Goal: Task Accomplishment & Management: Manage account settings

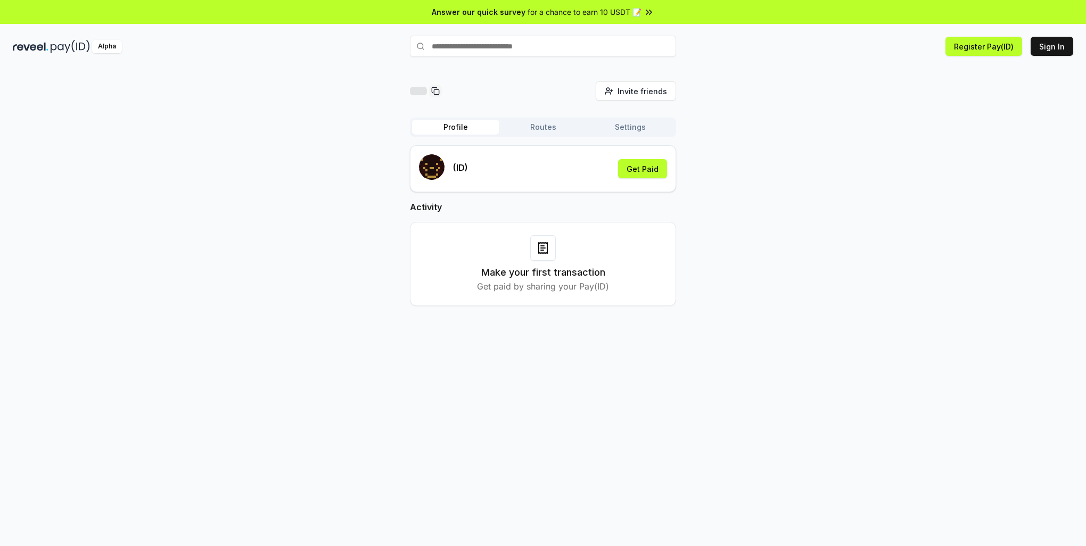
click at [476, 132] on button "Profile" at bounding box center [455, 127] width 87 height 15
click at [631, 137] on div "Profile Routes Settings (ID) Get Paid Activity Make your first transaction Get …" at bounding box center [543, 220] width 266 height 205
click at [633, 134] on button "Settings" at bounding box center [629, 127] width 87 height 15
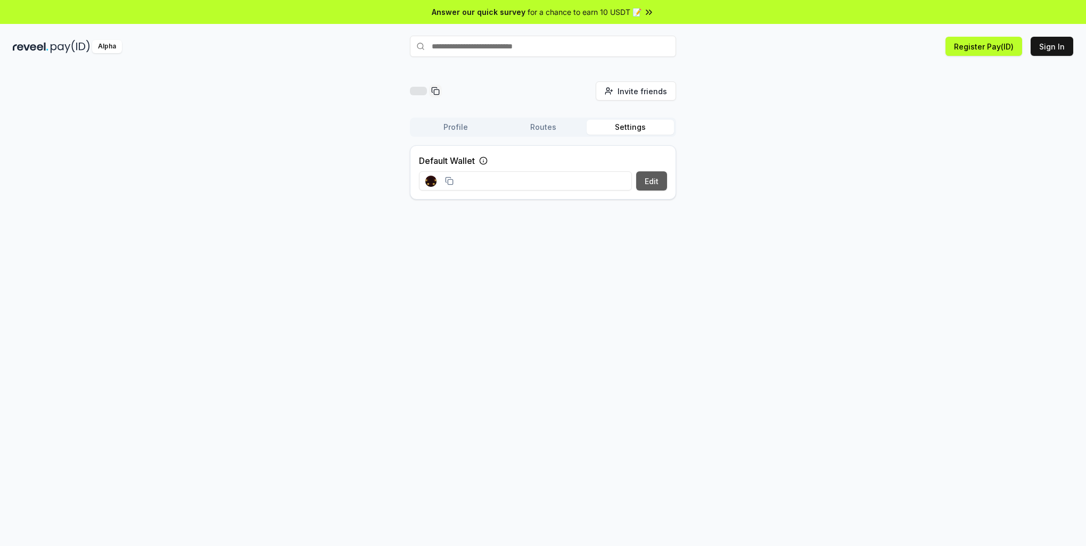
click at [645, 185] on button "Edit" at bounding box center [651, 180] width 31 height 19
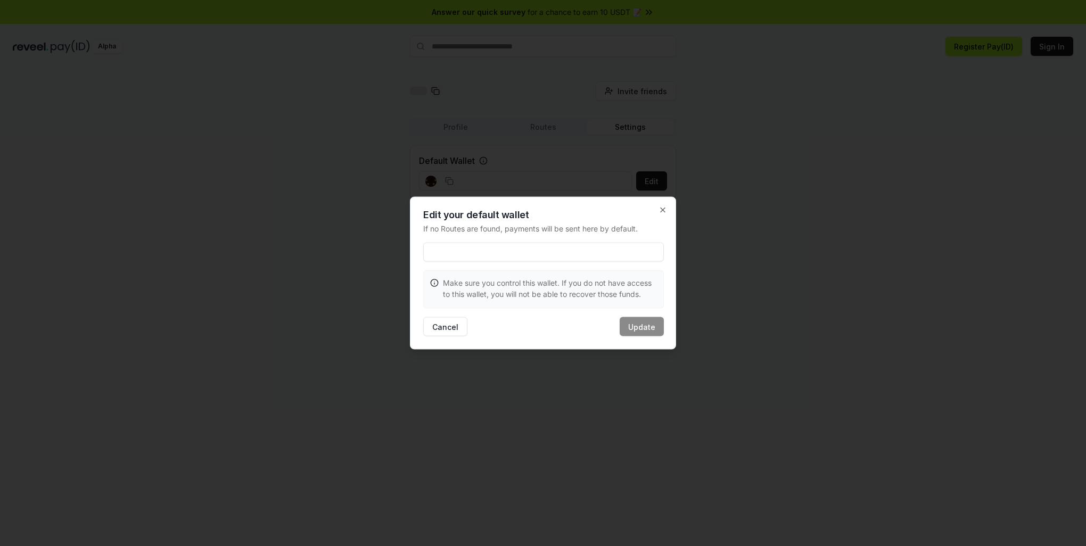
click at [668, 206] on div "Edit your default wallet If no Routes are found, payments will be sent here by …" at bounding box center [543, 273] width 266 height 153
click at [666, 212] on icon "button" at bounding box center [662, 210] width 9 height 9
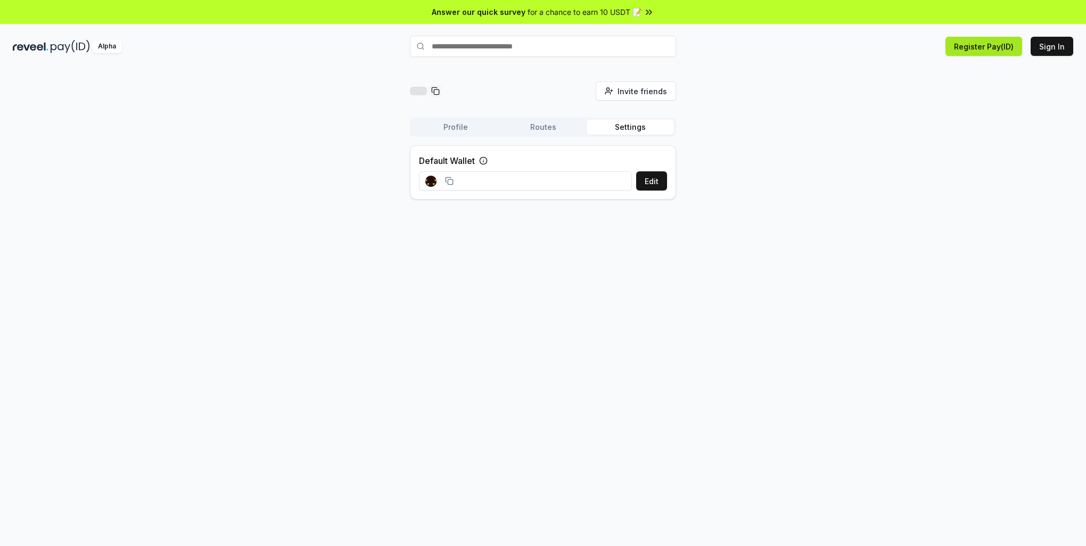
drag, startPoint x: 982, startPoint y: 45, endPoint x: 1017, endPoint y: 47, distance: 35.2
click at [1017, 47] on button "Register Pay(ID)" at bounding box center [983, 46] width 77 height 19
click at [989, 47] on button "Register Pay(ID)" at bounding box center [983, 46] width 77 height 19
click at [990, 52] on button "Register Pay(ID)" at bounding box center [983, 46] width 77 height 19
click at [1041, 51] on button "Sign In" at bounding box center [1051, 46] width 43 height 19
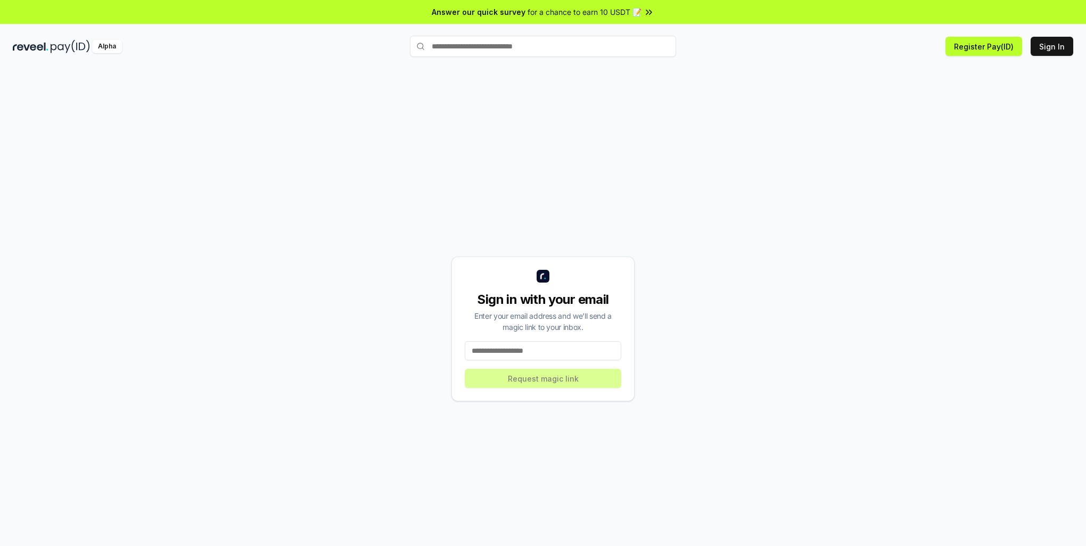
click at [553, 342] on input at bounding box center [543, 350] width 156 height 19
click at [548, 350] on input at bounding box center [543, 350] width 156 height 19
click at [719, 285] on div "Sign in with your email Enter your email address and we’ll send a magic link to…" at bounding box center [543, 328] width 1060 height 495
click at [585, 353] on input at bounding box center [543, 350] width 156 height 19
